Goal: Task Accomplishment & Management: Manage account settings

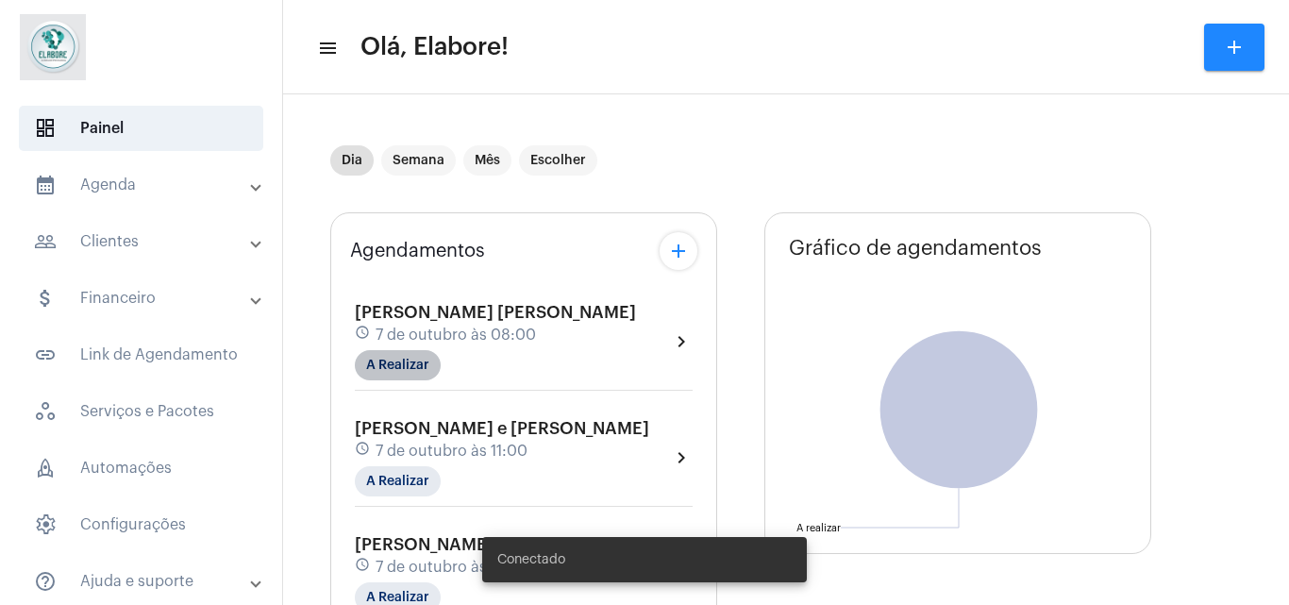
click at [412, 369] on mat-chip "A Realizar" at bounding box center [398, 365] width 86 height 30
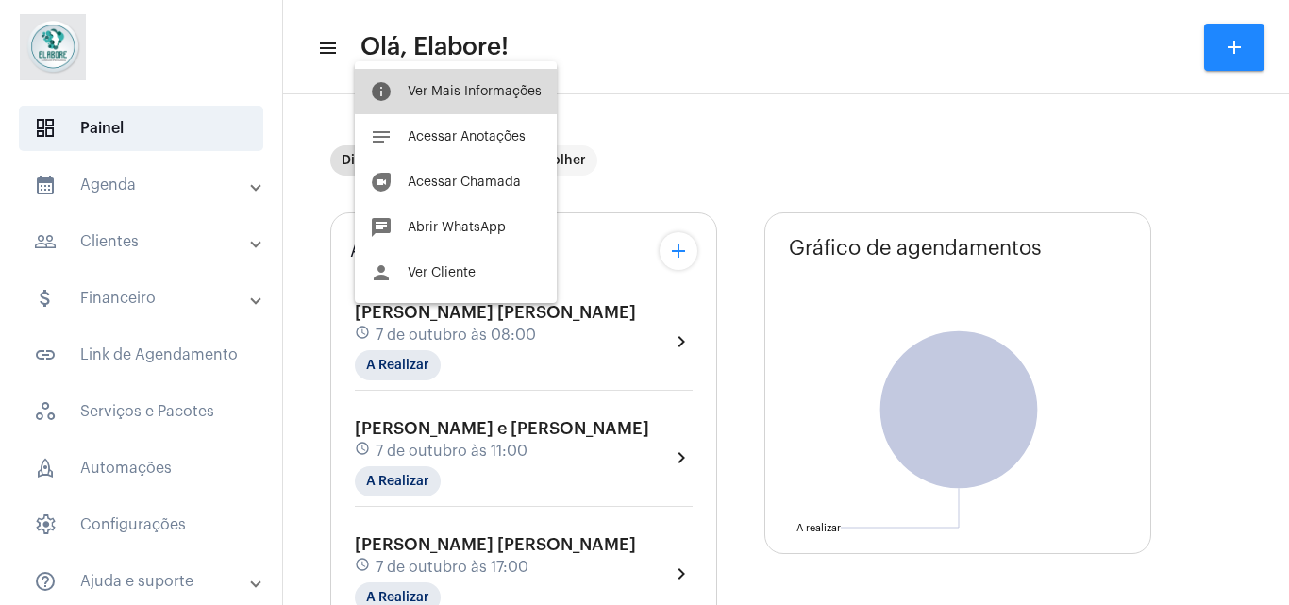
click at [464, 89] on span "Ver Mais Informações" at bounding box center [475, 91] width 134 height 13
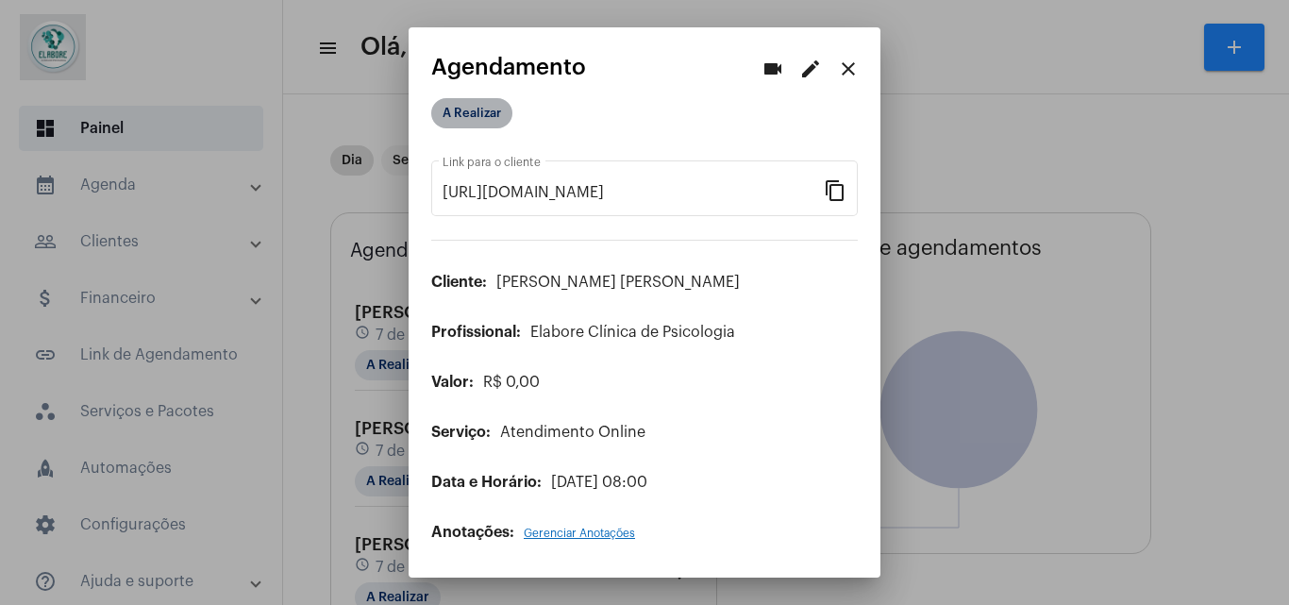
click at [458, 109] on mat-chip "A Realizar" at bounding box center [471, 113] width 81 height 30
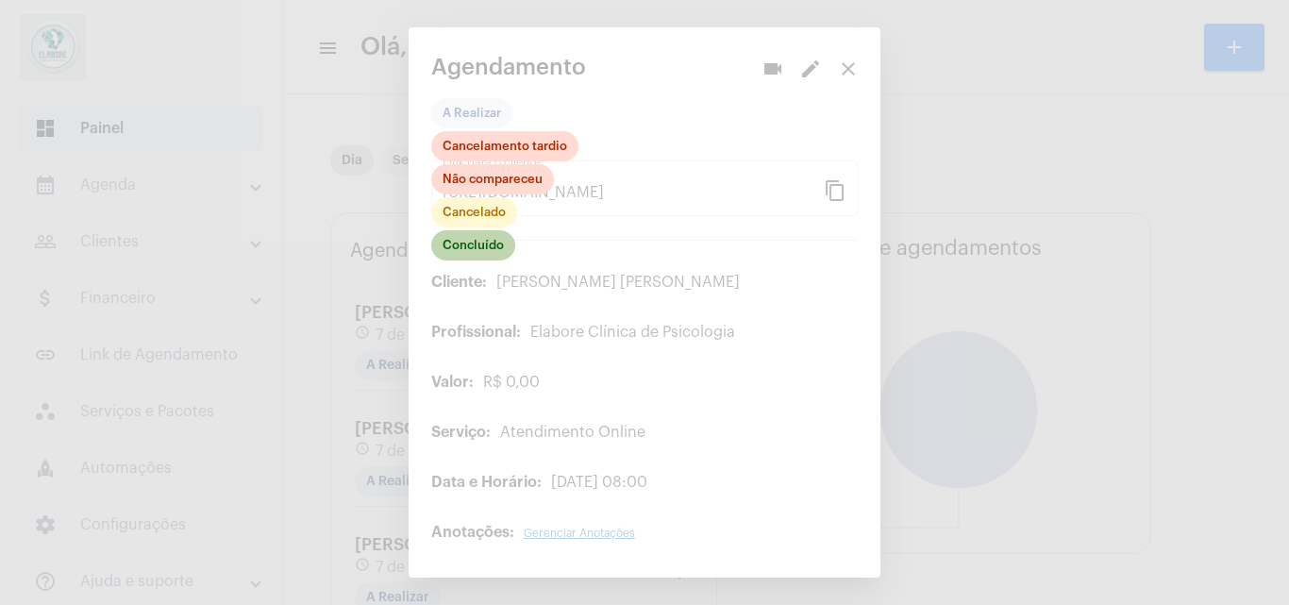
click at [461, 241] on mat-chip "Concluído" at bounding box center [473, 245] width 84 height 30
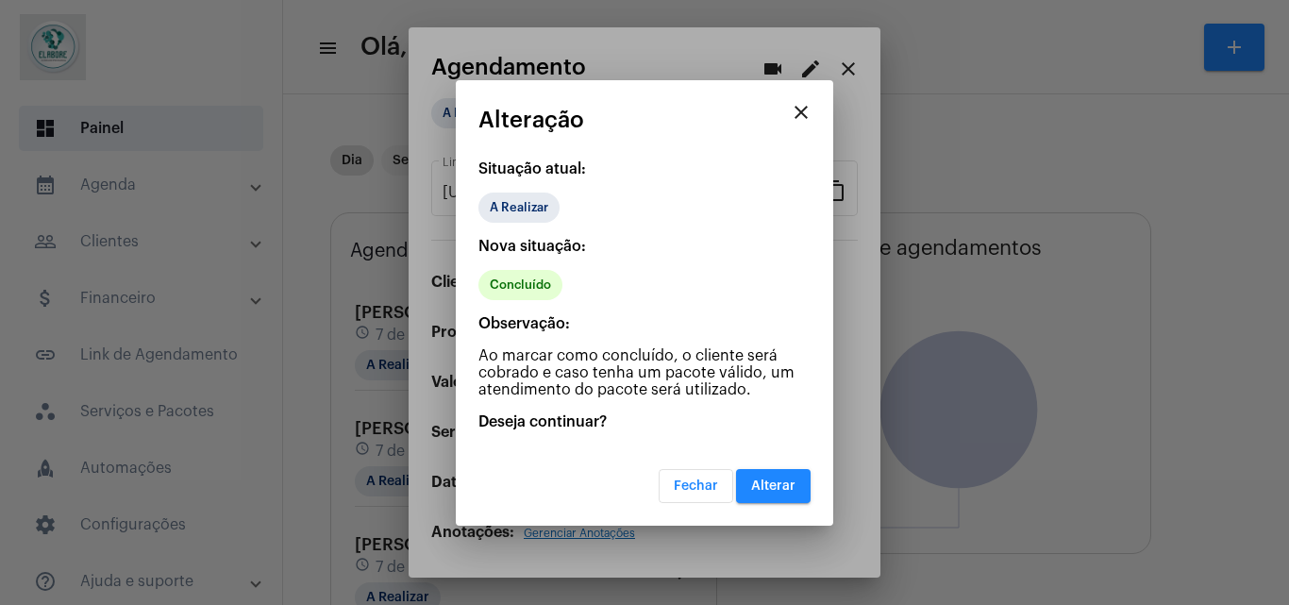
click at [756, 472] on button "Alterar" at bounding box center [773, 486] width 75 height 34
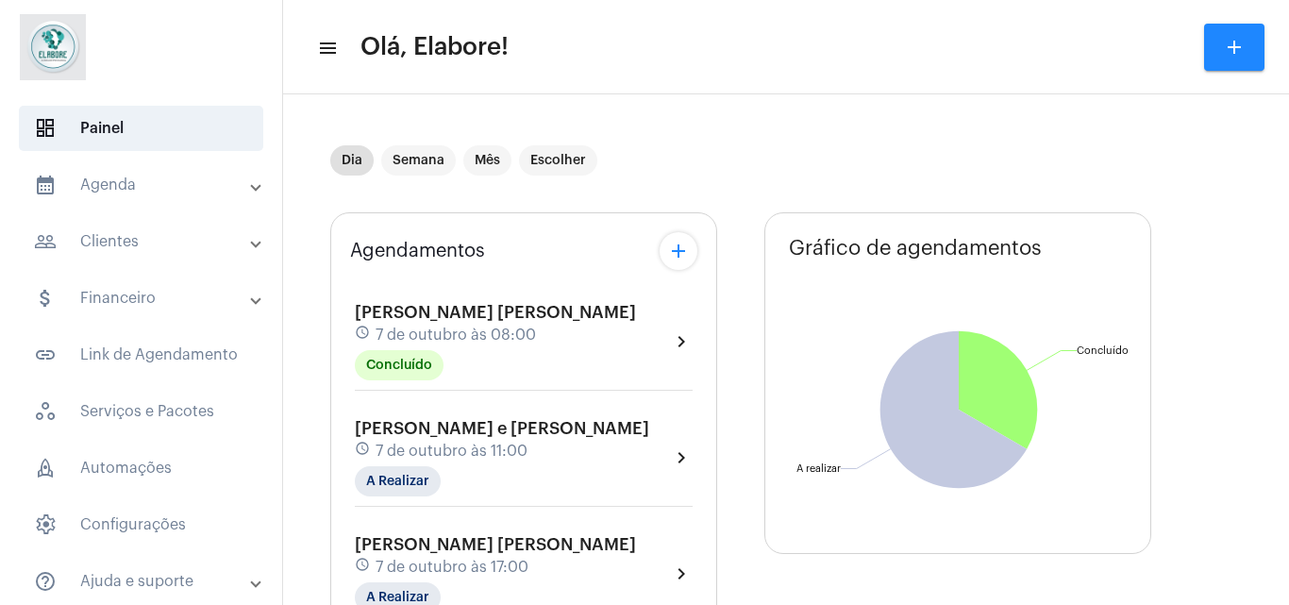
click at [655, 452] on div "[PERSON_NAME] e [PERSON_NAME] schedule 7 de outubro às 11:00 A Realizar chevron…" at bounding box center [524, 457] width 338 height 77
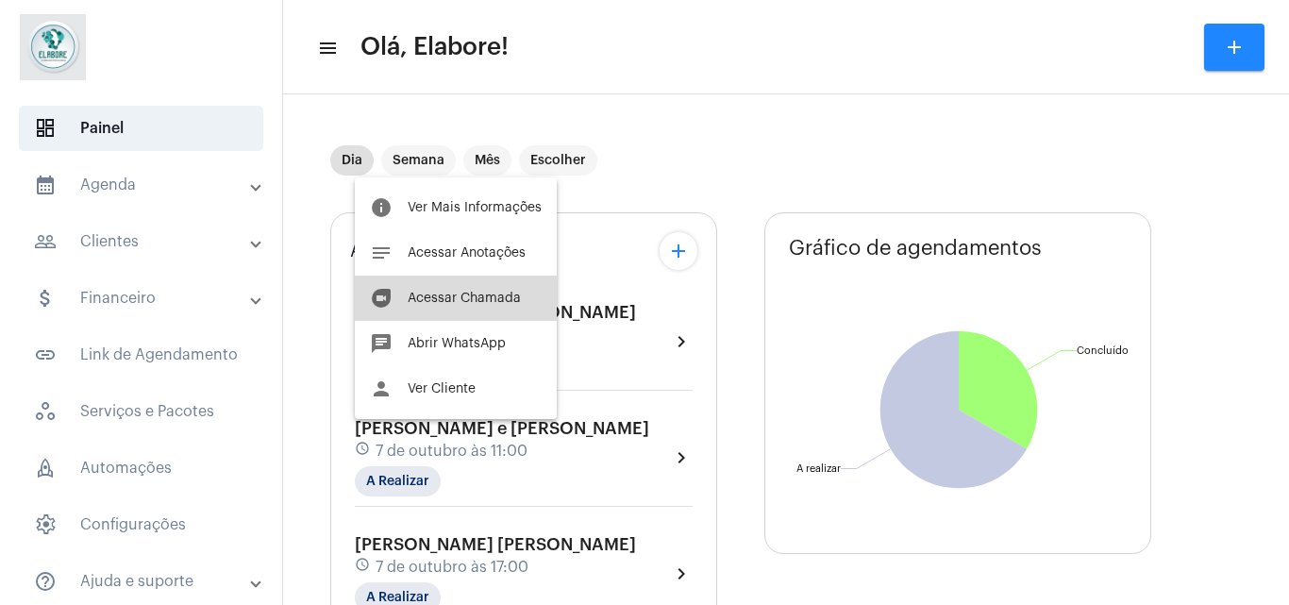
click at [477, 298] on span "Acessar Chamada" at bounding box center [464, 297] width 113 height 13
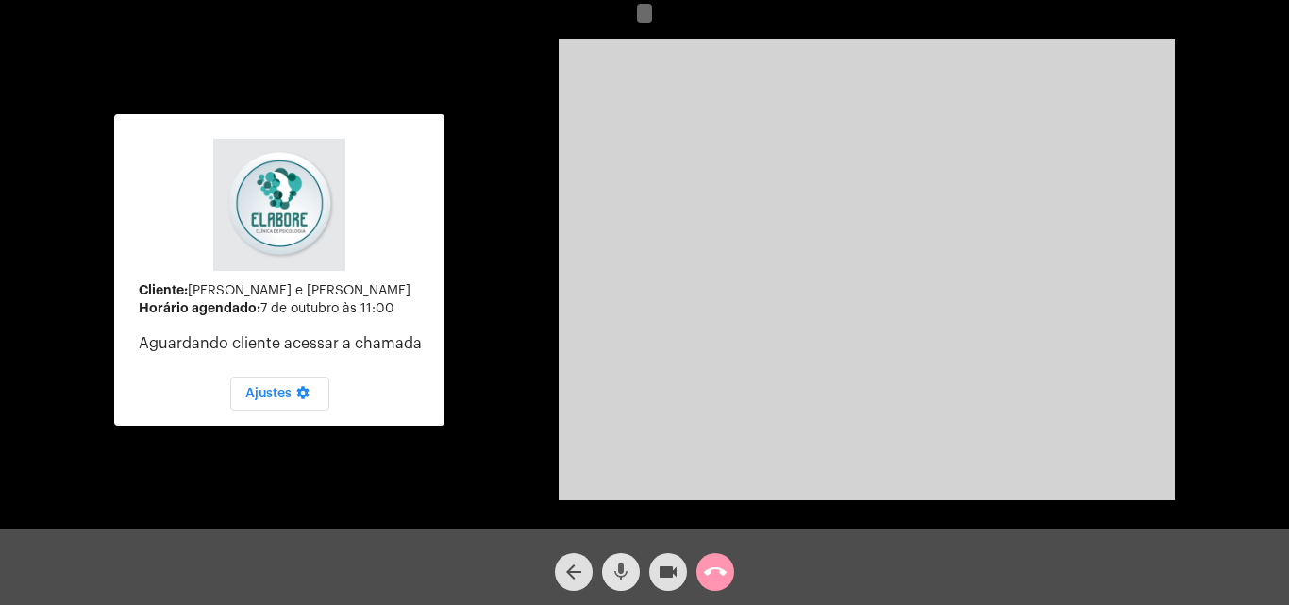
click at [628, 560] on mat-icon "mic" at bounding box center [620, 571] width 23 height 23
click at [668, 570] on mat-icon "videocam" at bounding box center [668, 571] width 23 height 23
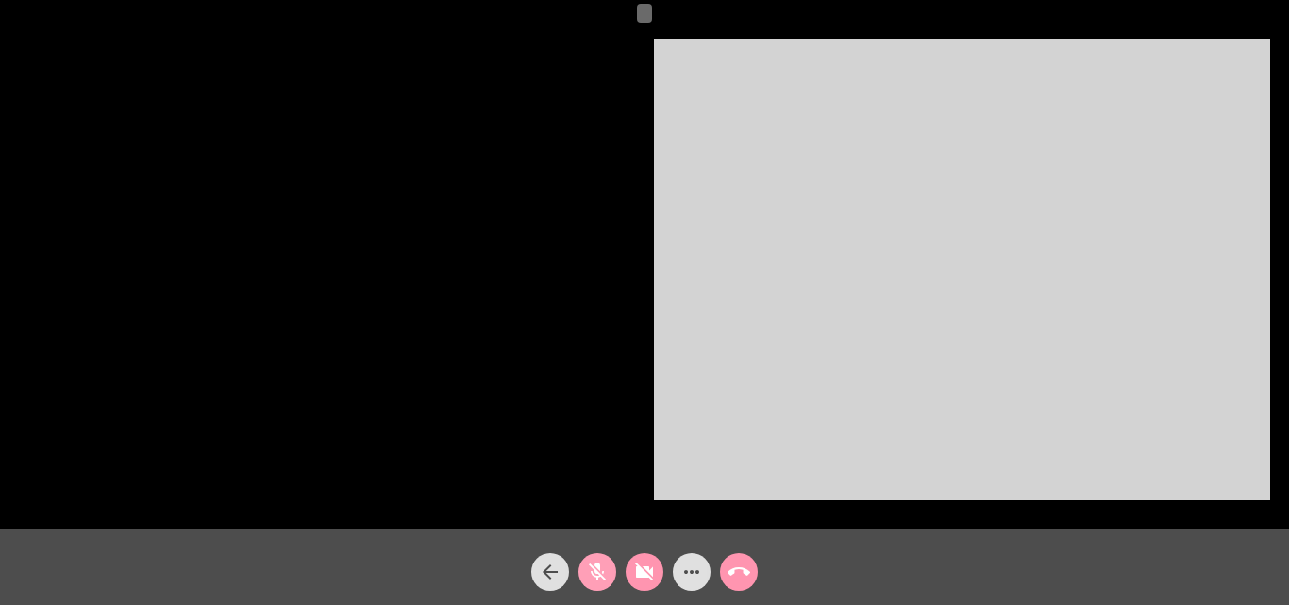
click at [594, 583] on mat-icon "mic_off" at bounding box center [597, 571] width 23 height 23
click at [637, 581] on mat-icon "videocam_off" at bounding box center [644, 571] width 23 height 23
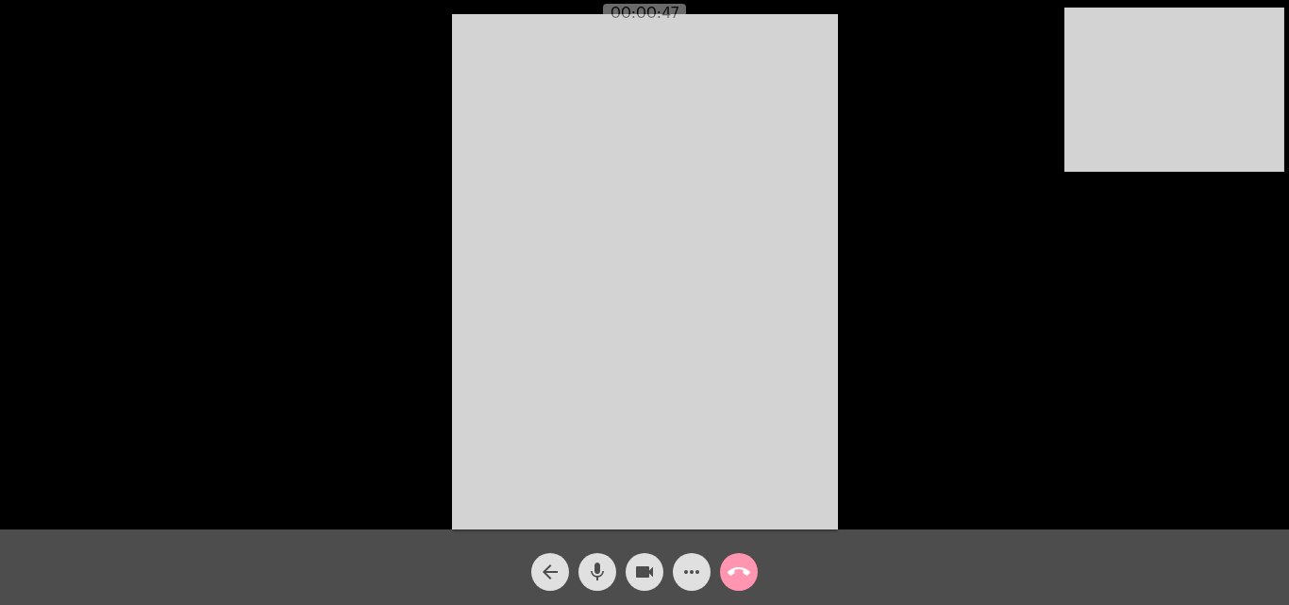
click at [557, 570] on mat-icon "arrow_back" at bounding box center [550, 571] width 23 height 23
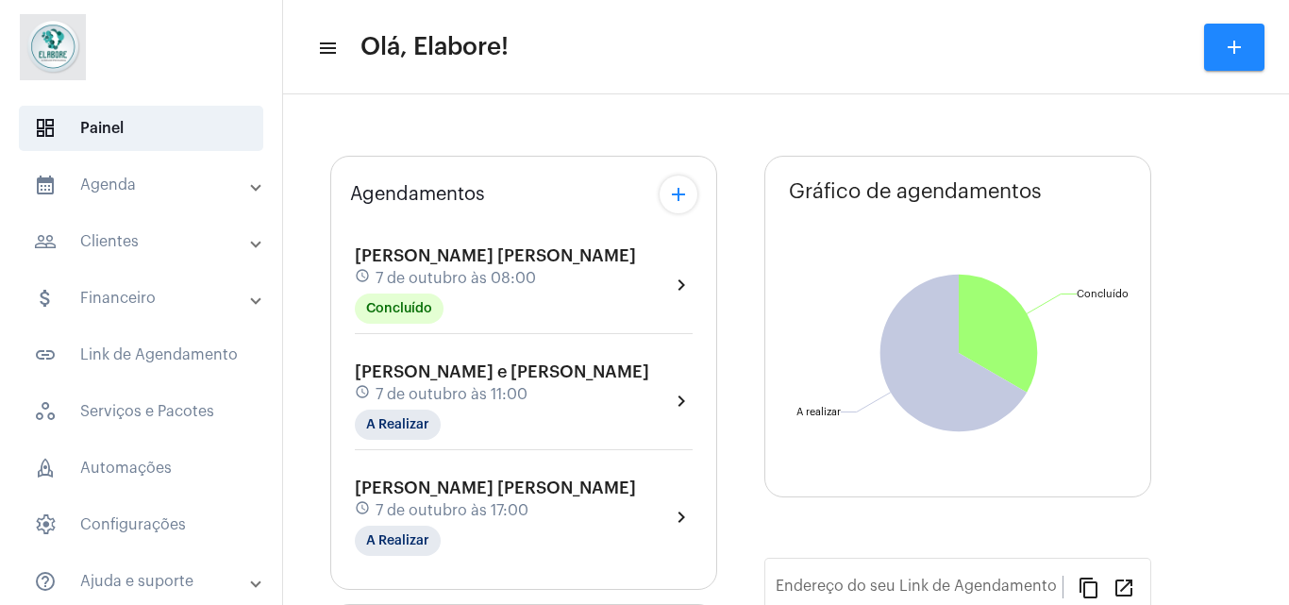
type input "[URL][DOMAIN_NAME]"
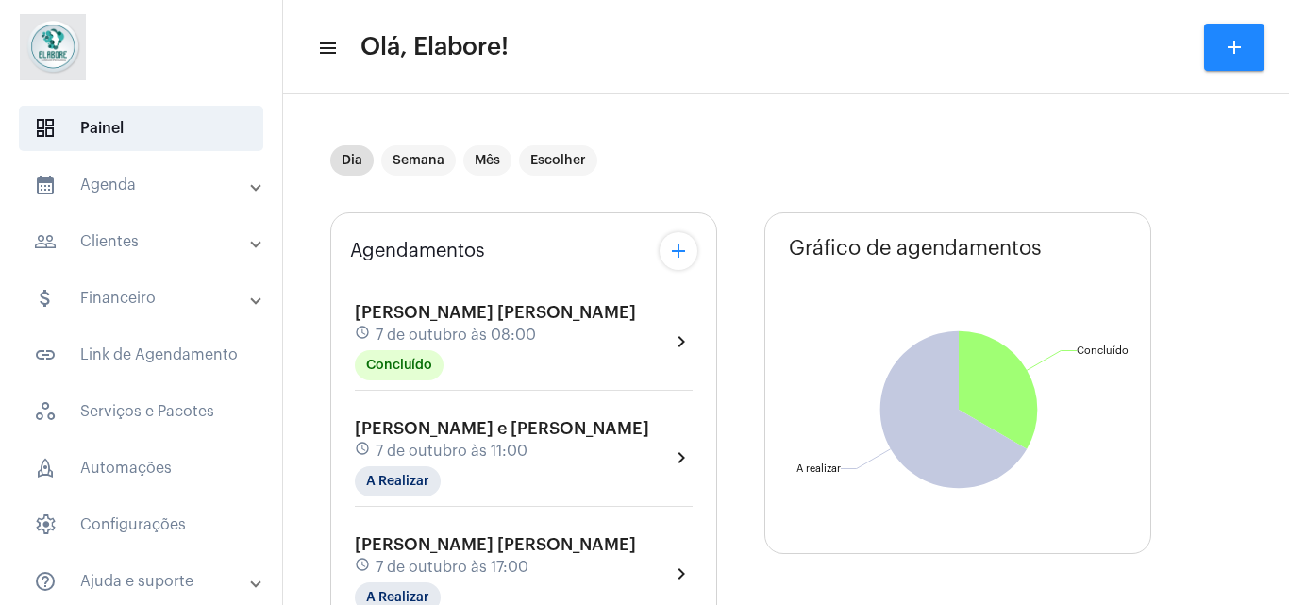
click at [594, 482] on div "[PERSON_NAME] e [PERSON_NAME] schedule 7 de outubro às 11:00 A Realizar chevron…" at bounding box center [524, 457] width 338 height 77
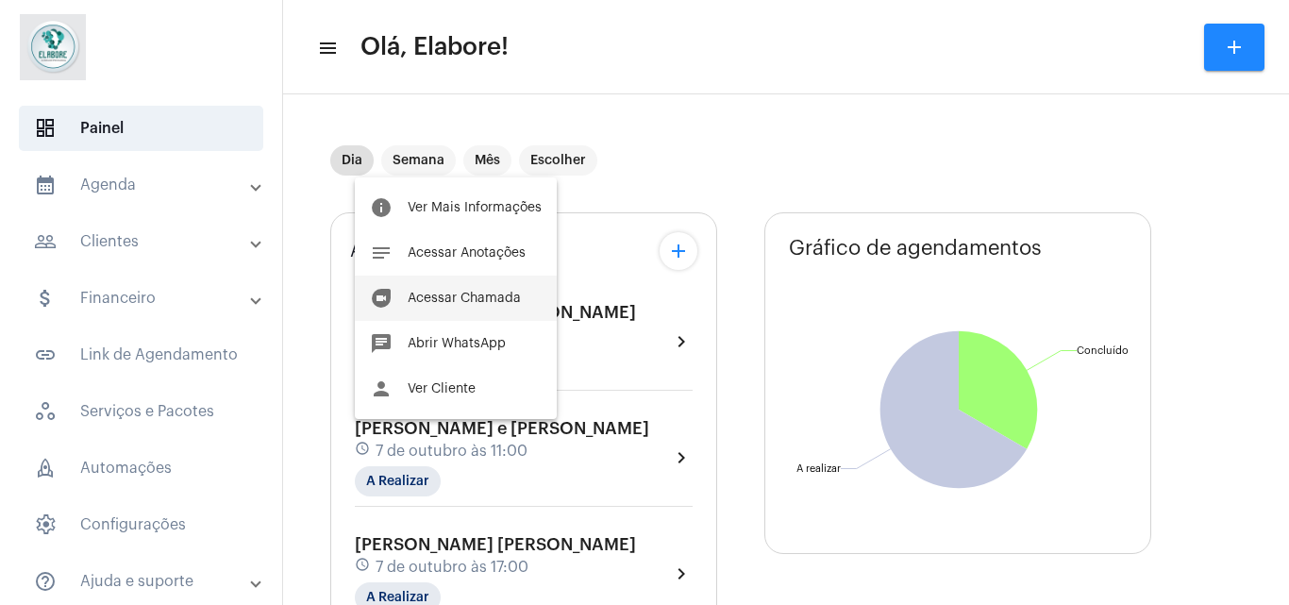
click at [466, 301] on span "Acessar Chamada" at bounding box center [464, 297] width 113 height 13
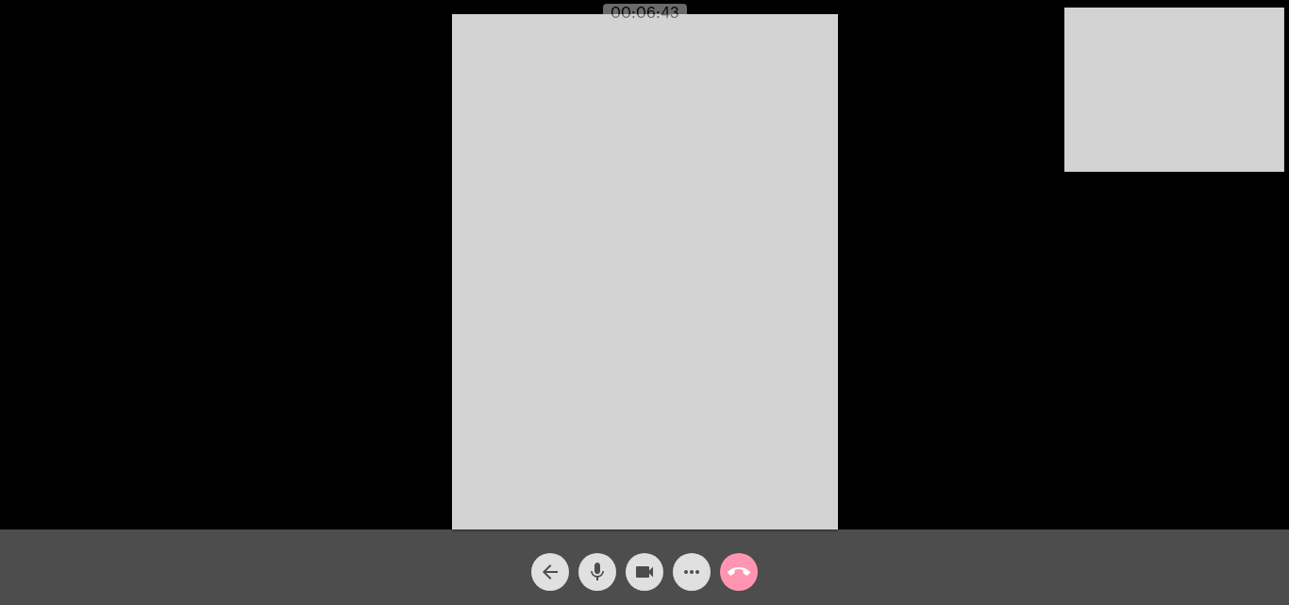
click at [557, 563] on mat-icon "arrow_back" at bounding box center [550, 571] width 23 height 23
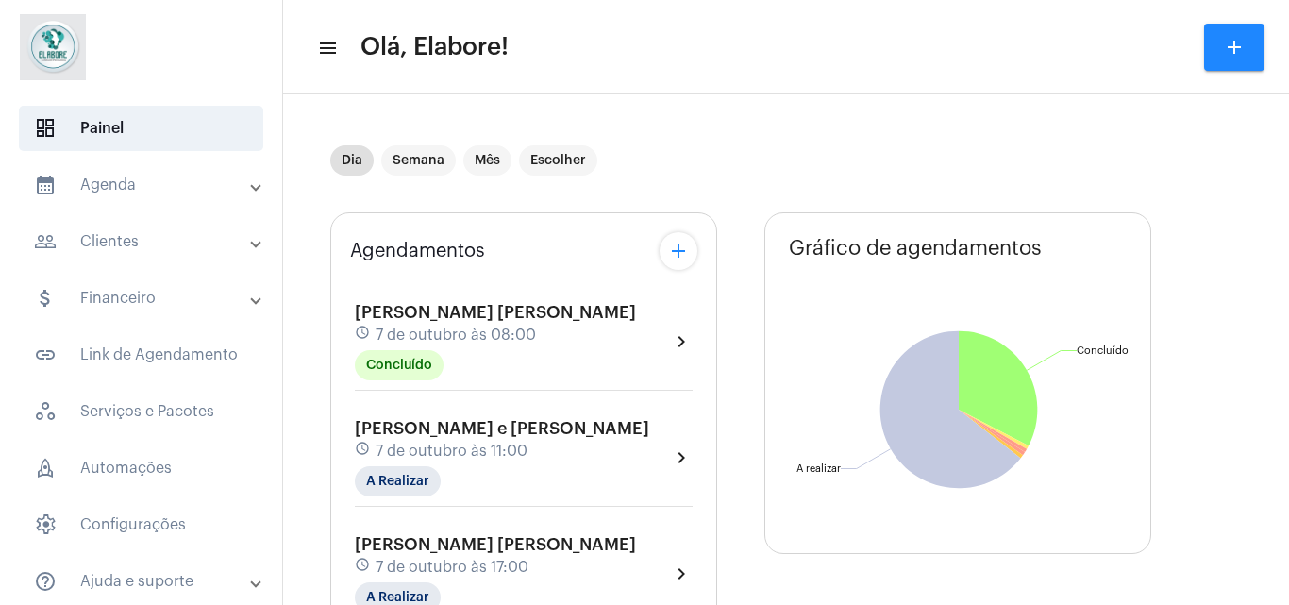
type input "[URL][DOMAIN_NAME]"
